Goal: Task Accomplishment & Management: Complete application form

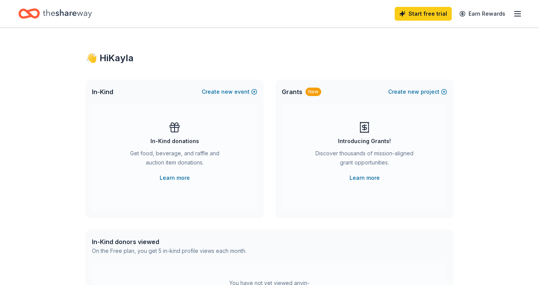
click at [515, 15] on icon "button" at bounding box center [517, 13] width 9 height 9
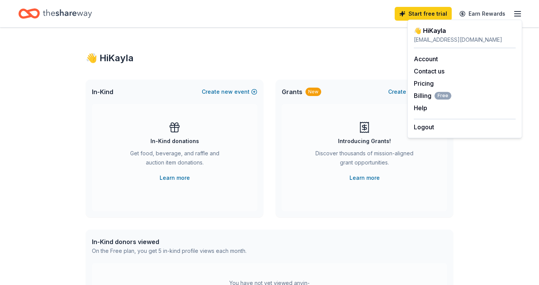
click at [173, 163] on div "Get food, beverage, and raffle and auction item donations." at bounding box center [174, 159] width 104 height 21
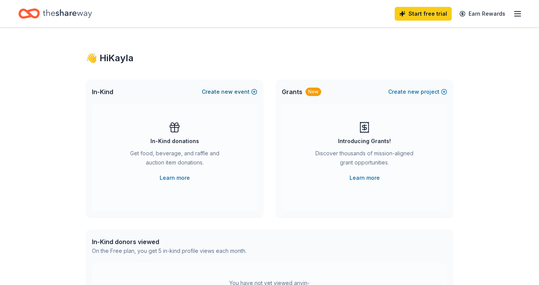
click at [226, 88] on span "new" at bounding box center [226, 91] width 11 height 9
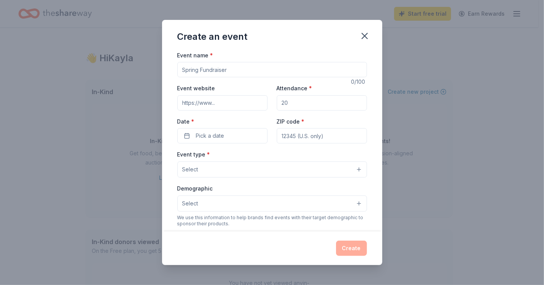
click at [224, 74] on input "Event name *" at bounding box center [272, 69] width 190 height 15
type input "Feed Me A Story 2025 Benefit Gala"
click at [300, 102] on input "Attendance *" at bounding box center [322, 102] width 90 height 15
click at [212, 104] on input "Event website" at bounding box center [222, 102] width 90 height 15
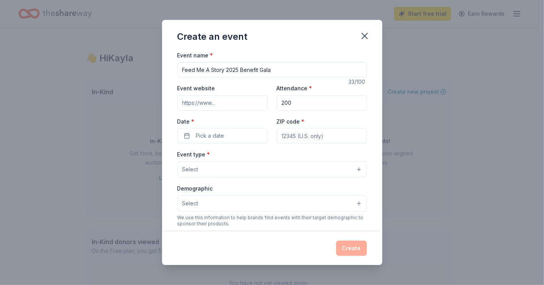
click at [296, 102] on input "200" at bounding box center [322, 102] width 90 height 15
type input "200"
click at [223, 107] on input "Event website" at bounding box center [222, 102] width 90 height 15
type input "[URL][DOMAIN_NAME]"
click at [188, 135] on button "Pick a date" at bounding box center [222, 135] width 90 height 15
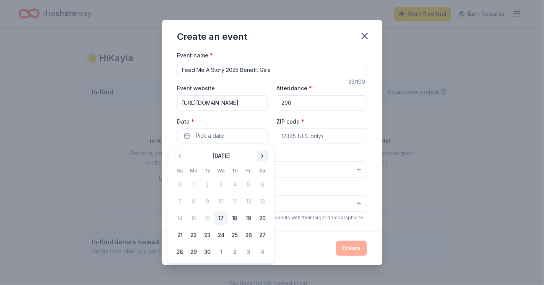
click at [265, 156] on button "Go to next month" at bounding box center [262, 156] width 11 height 11
click at [264, 233] on button "25" at bounding box center [263, 235] width 14 height 14
click at [306, 139] on input "ZIP code *" at bounding box center [322, 135] width 90 height 15
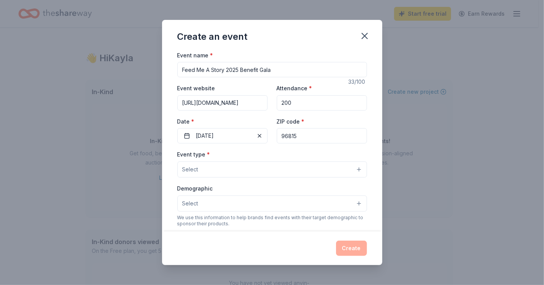
type input "96815"
click at [211, 168] on button "Select" at bounding box center [272, 169] width 190 height 16
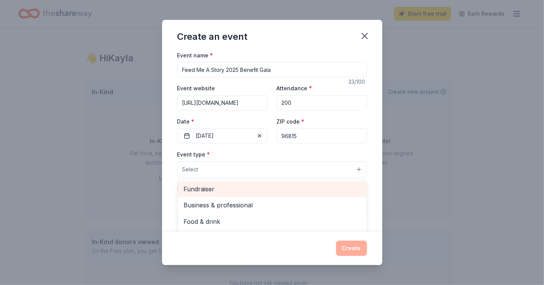
click at [205, 190] on span "Fundraiser" at bounding box center [272, 189] width 177 height 10
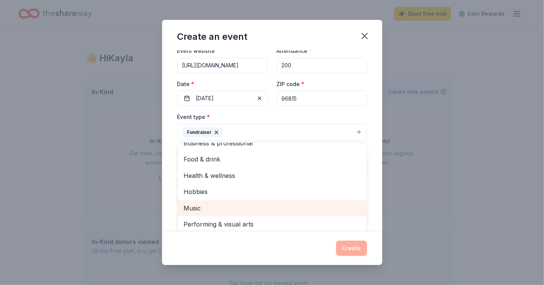
scroll to position [37, 0]
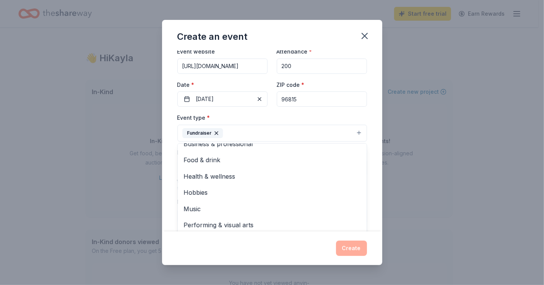
click at [111, 193] on div "Create an event Event name * Feed Me A Story 2025 Benefit Gala 33 /100 Event we…" at bounding box center [272, 142] width 544 height 285
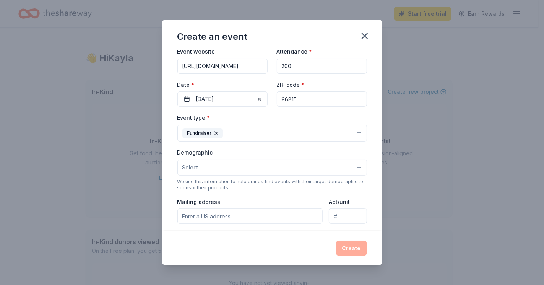
click at [230, 167] on button "Select" at bounding box center [272, 168] width 190 height 16
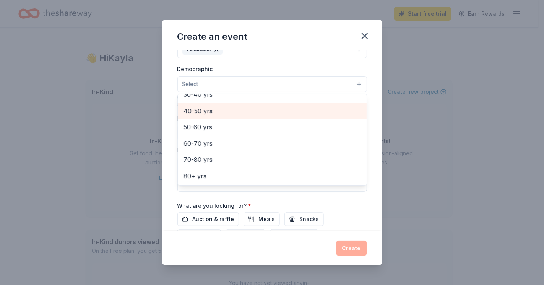
scroll to position [0, 0]
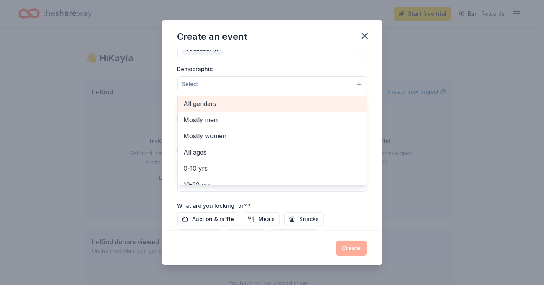
click at [207, 101] on span "All genders" at bounding box center [272, 104] width 177 height 10
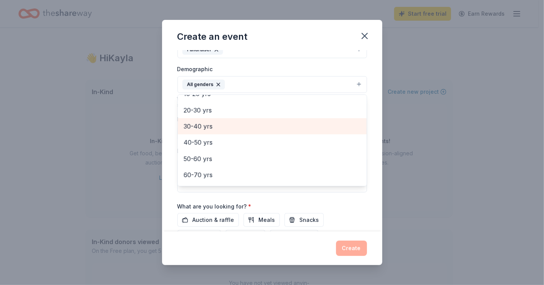
scroll to position [76, 0]
click at [217, 125] on span "30-40 yrs" at bounding box center [272, 125] width 177 height 10
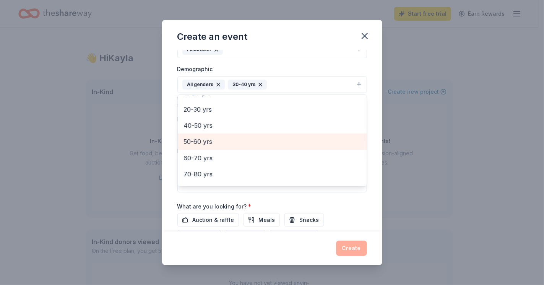
click at [214, 138] on span "50-60 yrs" at bounding box center [272, 142] width 177 height 10
click at [249, 143] on span "60-70 yrs" at bounding box center [272, 144] width 177 height 10
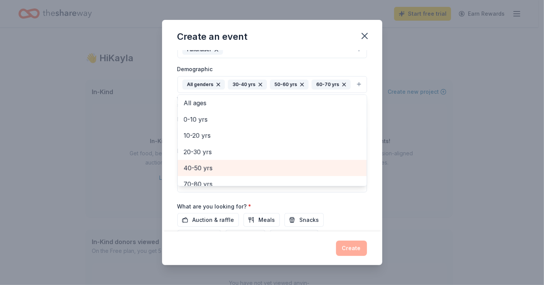
scroll to position [34, 0]
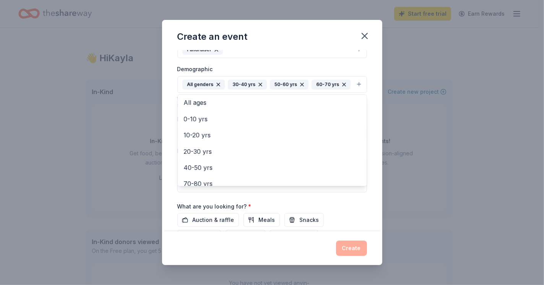
click at [81, 177] on div "Create an event Event name * Feed Me A Story 2025 Benefit Gala 33 /100 Event we…" at bounding box center [272, 142] width 544 height 285
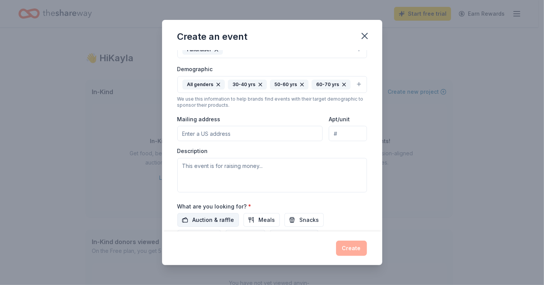
click at [218, 216] on span "Auction & raffle" at bounding box center [214, 219] width 42 height 9
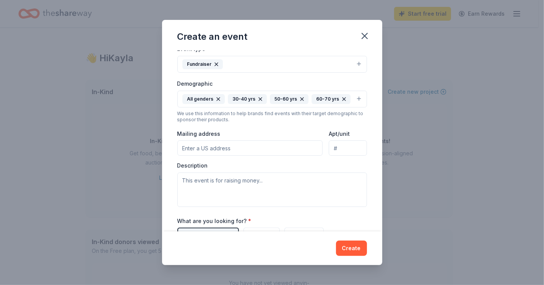
scroll to position [184, 0]
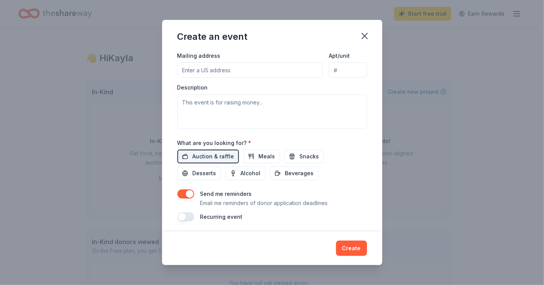
click at [189, 192] on button "button" at bounding box center [185, 193] width 17 height 9
click at [249, 172] on span "Alcohol" at bounding box center [251, 173] width 20 height 9
click at [209, 171] on span "Desserts" at bounding box center [205, 173] width 24 height 9
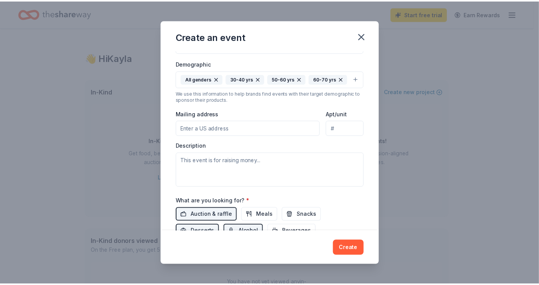
scroll to position [129, 0]
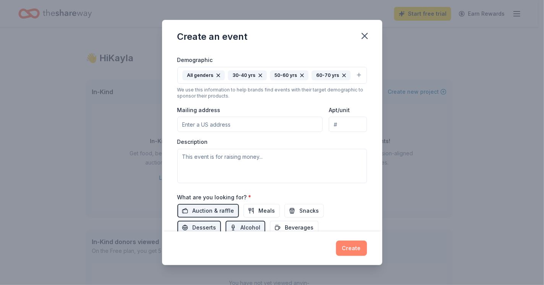
click at [352, 242] on button "Create" at bounding box center [351, 248] width 31 height 15
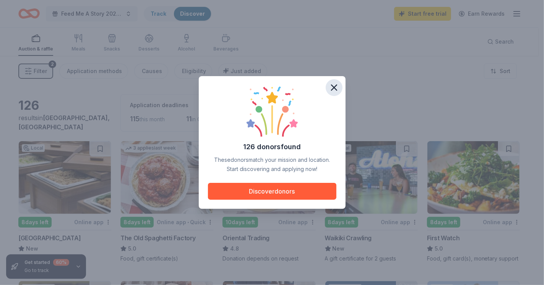
click at [334, 86] on icon "button" at bounding box center [334, 87] width 11 height 11
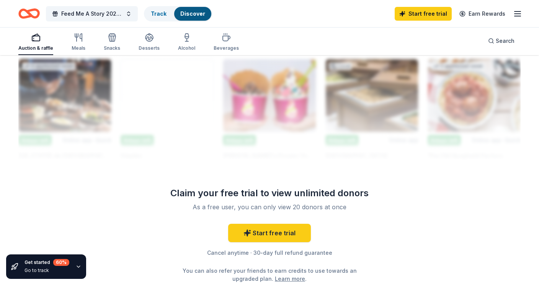
scroll to position [684, 0]
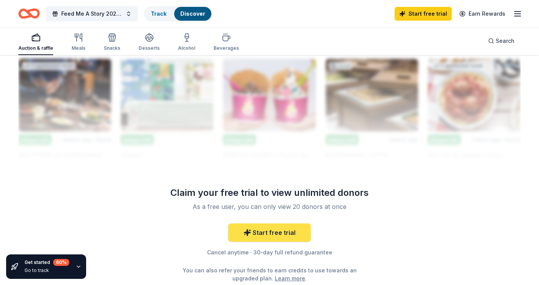
click at [254, 231] on link "Start free trial" at bounding box center [269, 232] width 83 height 18
click at [272, 231] on link "Start free trial" at bounding box center [269, 232] width 83 height 18
drag, startPoint x: 272, startPoint y: 231, endPoint x: 247, endPoint y: 233, distance: 25.0
click at [247, 233] on icon at bounding box center [247, 233] width 8 height 8
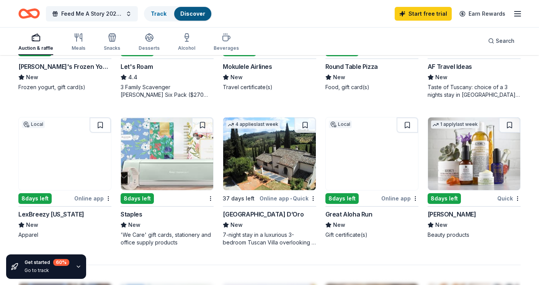
scroll to position [459, 0]
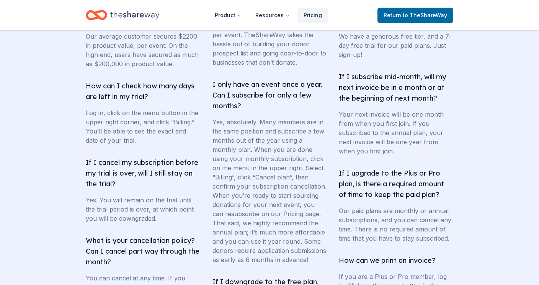
scroll to position [1202, 0]
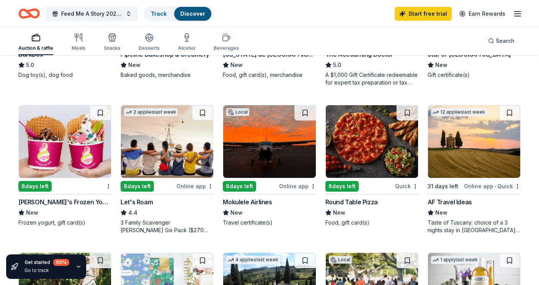
scroll to position [324, 0]
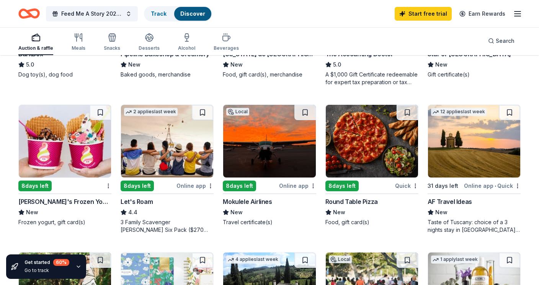
click at [41, 154] on img at bounding box center [65, 141] width 92 height 73
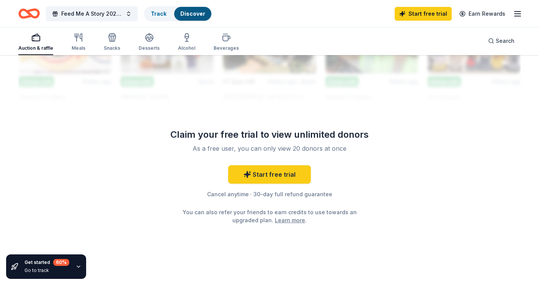
scroll to position [744, 0]
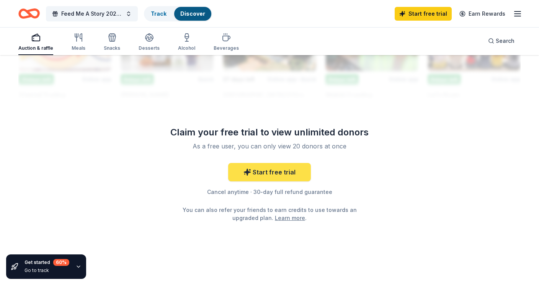
click at [264, 173] on link "Start free trial" at bounding box center [269, 172] width 83 height 18
click at [262, 166] on link "Start free trial" at bounding box center [269, 172] width 83 height 18
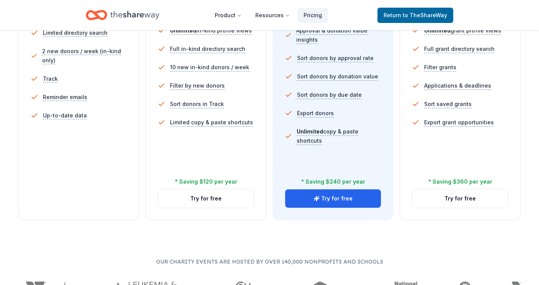
scroll to position [258, 0]
click at [314, 200] on button "Try for free" at bounding box center [333, 198] width 96 height 18
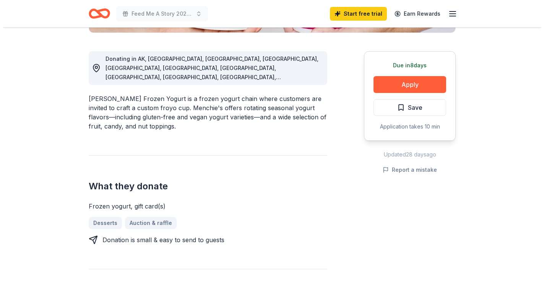
scroll to position [200, 0]
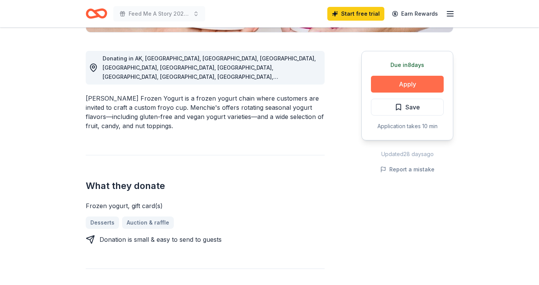
click at [396, 83] on button "Apply" at bounding box center [407, 84] width 73 height 17
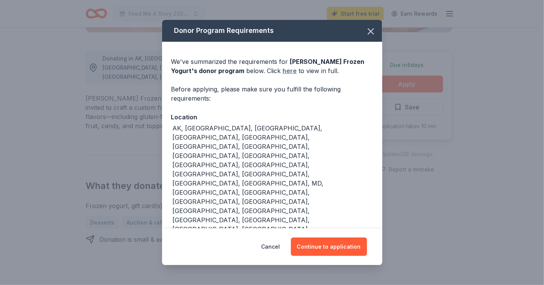
click at [283, 75] on link "here" at bounding box center [290, 70] width 14 height 9
drag, startPoint x: 309, startPoint y: 228, endPoint x: 305, endPoint y: 236, distance: 8.6
drag, startPoint x: 305, startPoint y: 236, endPoint x: 324, endPoint y: 241, distance: 19.4
click at [324, 241] on button "Continue to application" at bounding box center [329, 247] width 76 height 18
